Goal: Task Accomplishment & Management: Use online tool/utility

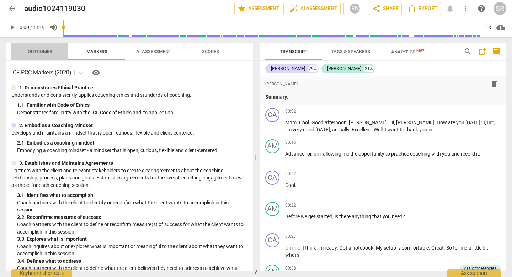
click at [31, 53] on span "Outcomes" at bounding box center [40, 51] width 25 height 5
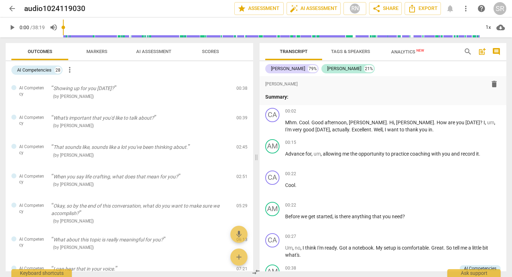
click at [97, 52] on span "Markers" at bounding box center [96, 51] width 21 height 5
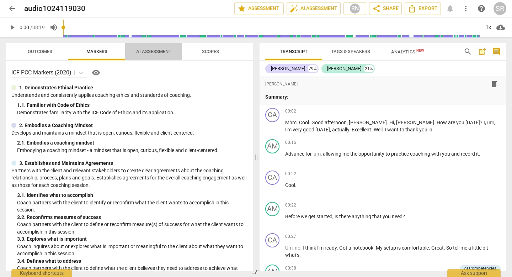
click at [145, 55] on span "AI Assessment" at bounding box center [154, 52] width 52 height 10
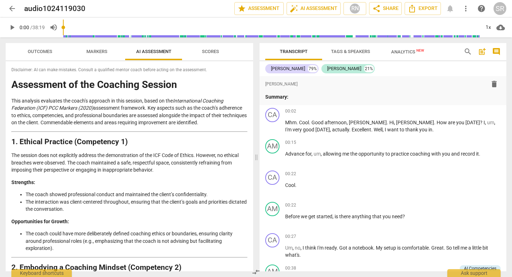
click at [211, 48] on span "Scores" at bounding box center [210, 52] width 34 height 10
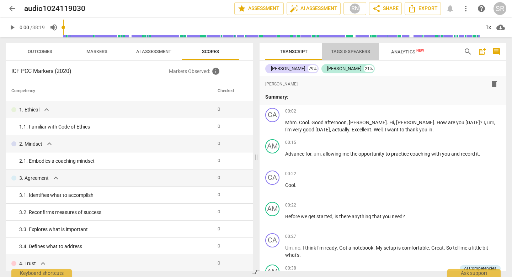
click at [358, 53] on span "Tags & Speakers" at bounding box center [350, 51] width 39 height 5
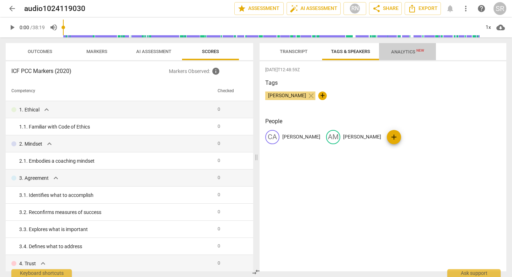
click at [406, 50] on span "Analytics New" at bounding box center [407, 51] width 33 height 5
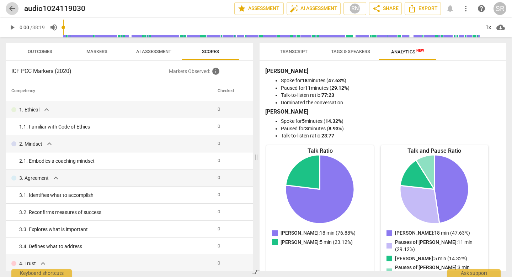
click at [11, 7] on span "arrow_back" at bounding box center [12, 8] width 9 height 9
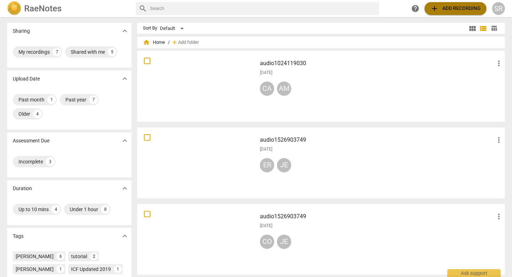
click at [444, 9] on span "add Add recording" at bounding box center [455, 8] width 50 height 9
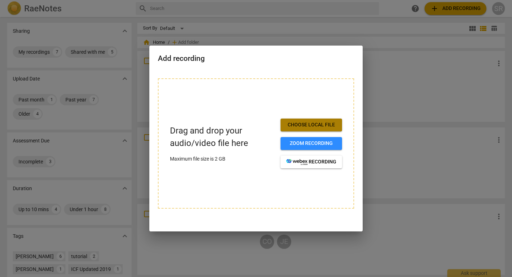
click at [307, 123] on span "Choose local file" at bounding box center [311, 124] width 50 height 7
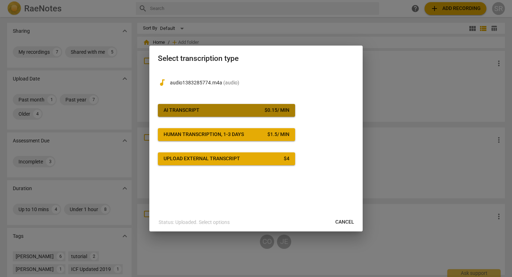
click at [213, 112] on span "AI Transcript $ 0.15 / min" at bounding box center [227, 110] width 126 height 7
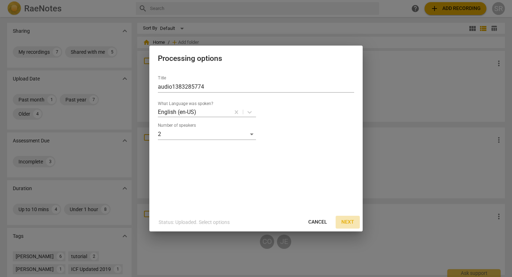
click at [346, 220] on span "Next" at bounding box center [347, 221] width 13 height 7
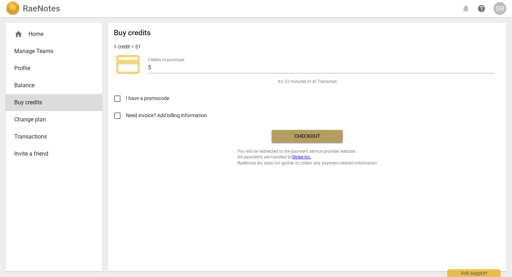
click at [302, 134] on span "Checkout" at bounding box center [307, 136] width 60 height 7
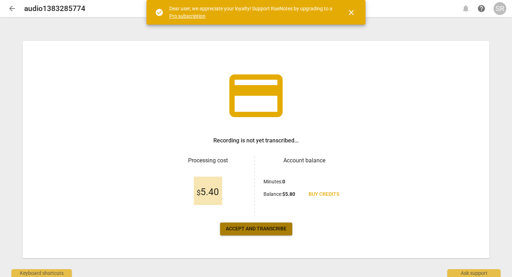
click at [256, 227] on span "Accept and transcribe" at bounding box center [256, 228] width 61 height 7
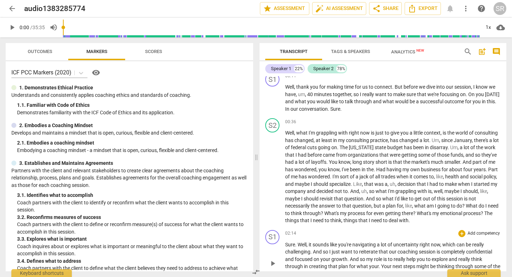
scroll to position [69, 0]
click at [289, 67] on div "Speaker 1" at bounding box center [281, 68] width 20 height 7
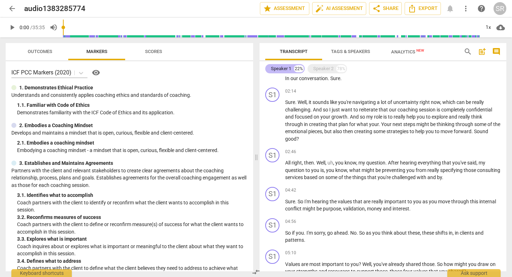
scroll to position [37, 0]
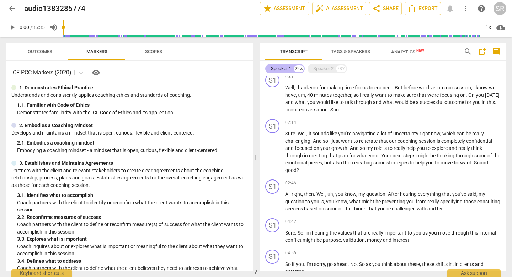
click at [283, 67] on div "Speaker 1" at bounding box center [281, 68] width 20 height 7
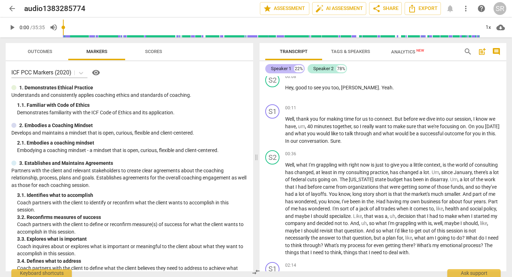
scroll to position [69, 0]
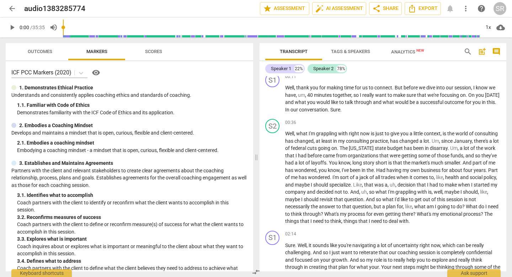
click at [357, 50] on span "Tags & Speakers" at bounding box center [350, 51] width 39 height 5
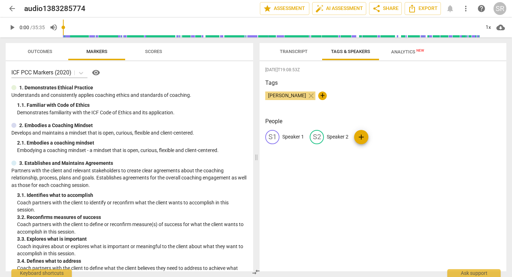
click at [273, 136] on div "S1" at bounding box center [272, 137] width 14 height 14
type input "Paula"
click at [382, 137] on p "Speaker 2" at bounding box center [384, 136] width 22 height 7
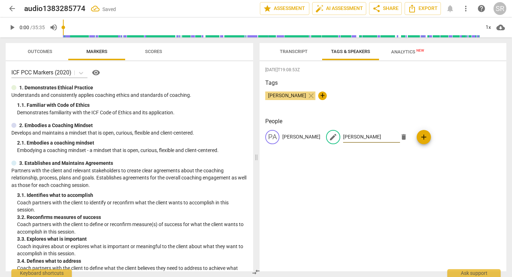
type input "[PERSON_NAME]"
click at [379, 165] on div "2025-08-22T19:08:53Z Tags Sarah Roberts close + People PA Paula edit Amy delete…" at bounding box center [383, 166] width 247 height 210
click at [349, 89] on div "Tags Sarah Roberts close +" at bounding box center [382, 95] width 235 height 33
click at [403, 52] on span "Analytics New" at bounding box center [407, 51] width 33 height 5
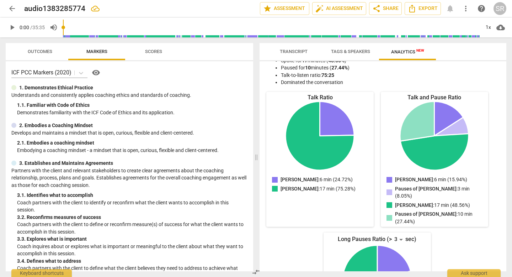
scroll to position [0, 0]
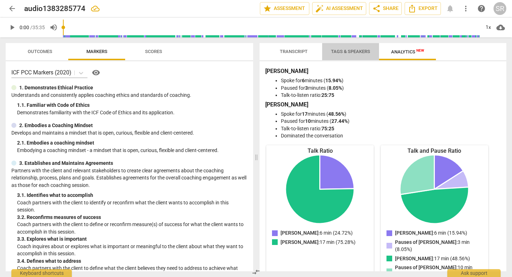
click at [343, 55] on span "Tags & Speakers" at bounding box center [351, 52] width 56 height 10
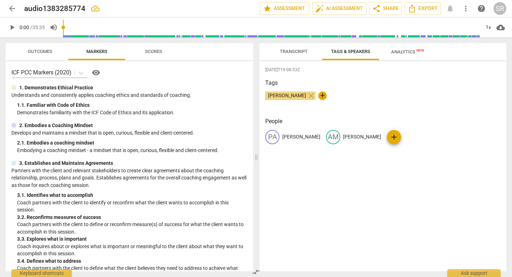
click at [296, 49] on span "Transcript" at bounding box center [294, 51] width 28 height 5
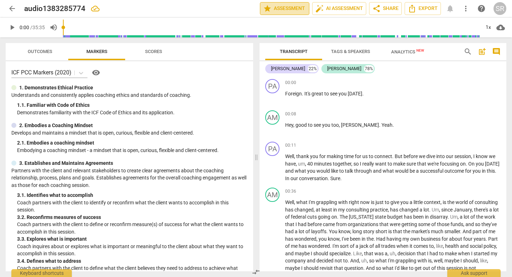
click at [292, 7] on span "star Assessment" at bounding box center [284, 8] width 43 height 9
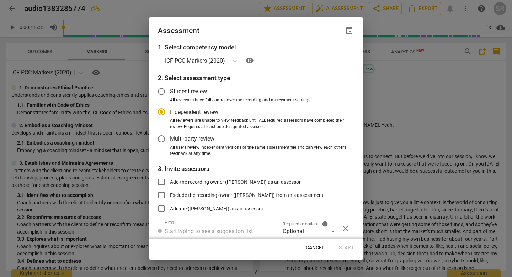
click at [313, 247] on span "Cancel" at bounding box center [315, 247] width 19 height 7
radio input "false"
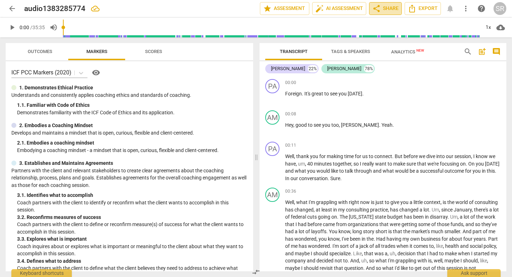
click at [387, 7] on span "share Share" at bounding box center [385, 8] width 26 height 9
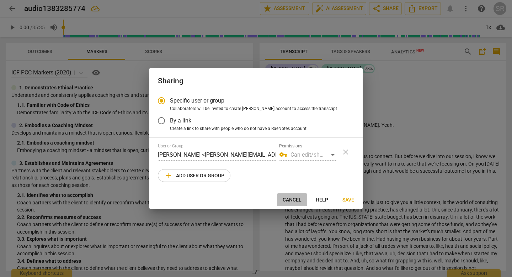
click at [291, 196] on span "Cancel" at bounding box center [292, 199] width 19 height 7
radio input "false"
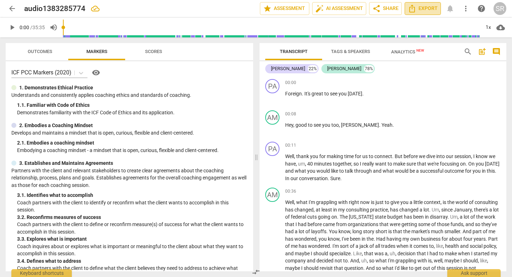
click at [429, 7] on span "Export" at bounding box center [423, 8] width 30 height 9
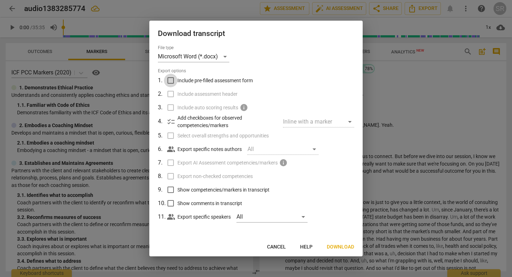
click at [171, 78] on input "Include pre-filled assessment form" at bounding box center [171, 81] width 14 height 14
checkbox input "true"
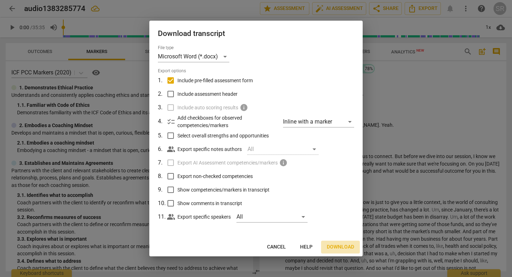
click at [341, 244] on span "Download" at bounding box center [340, 246] width 27 height 7
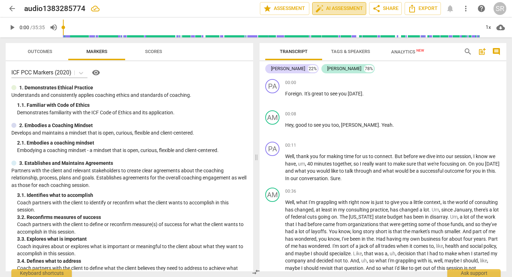
click at [337, 11] on span "auto_fix_high AI Assessment" at bounding box center [339, 8] width 48 height 9
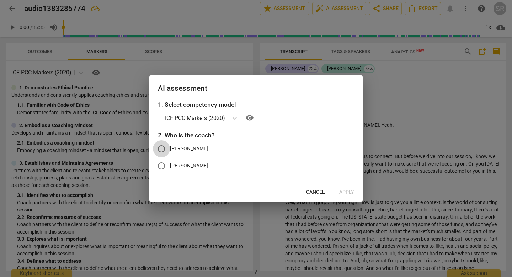
click at [162, 147] on input "Paula" at bounding box center [161, 148] width 17 height 17
radio input "true"
click at [349, 190] on span "Apply" at bounding box center [346, 191] width 15 height 7
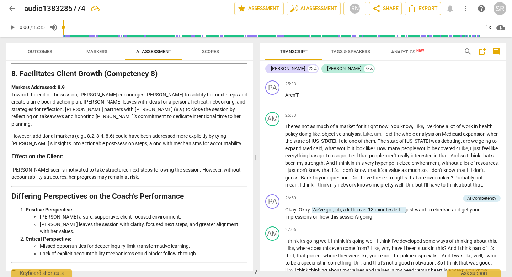
scroll to position [2473, 0]
